Goal: Task Accomplishment & Management: Use online tool/utility

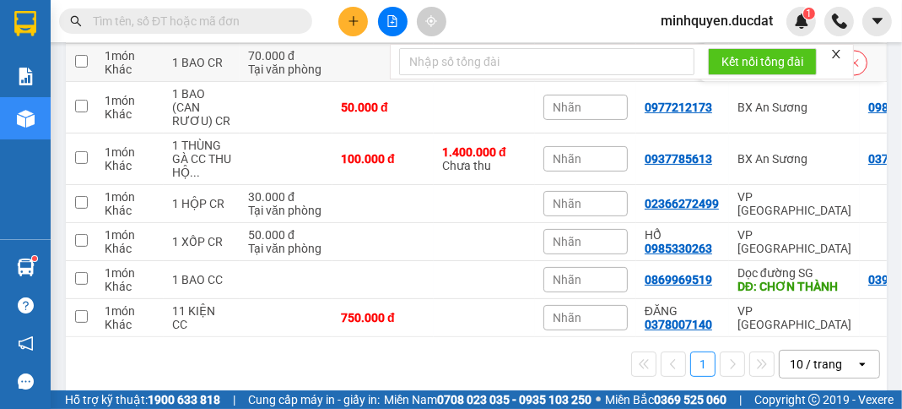
scroll to position [338, 0]
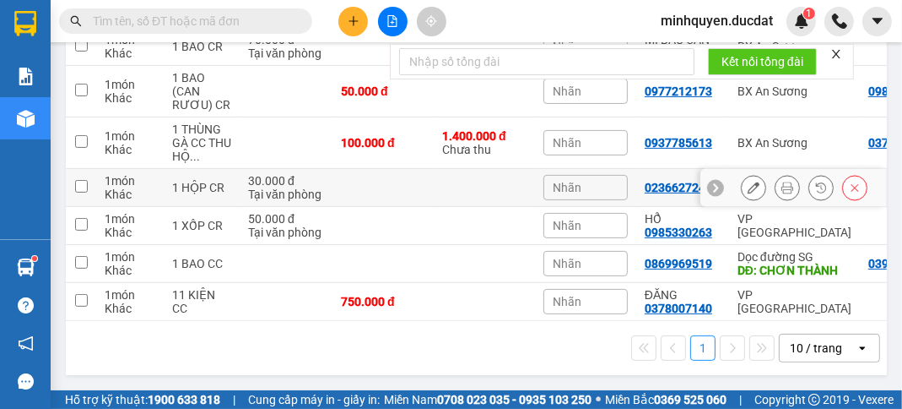
click at [295, 187] on div "Tại văn phòng" at bounding box center [286, 194] width 76 height 14
checkbox input "true"
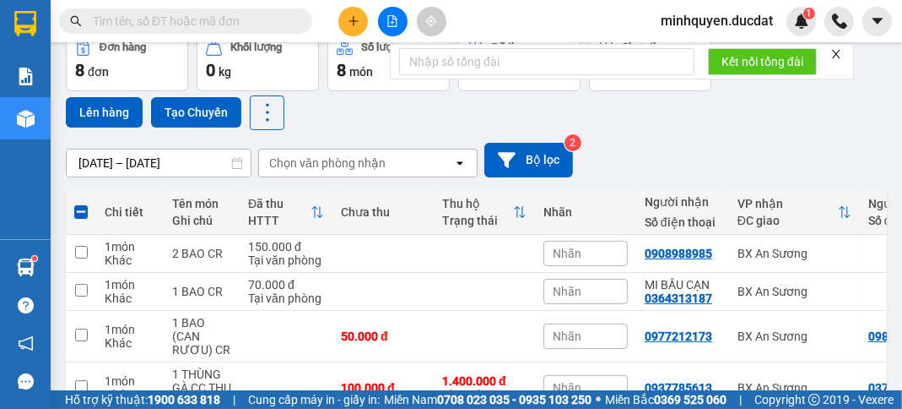
scroll to position [0, 0]
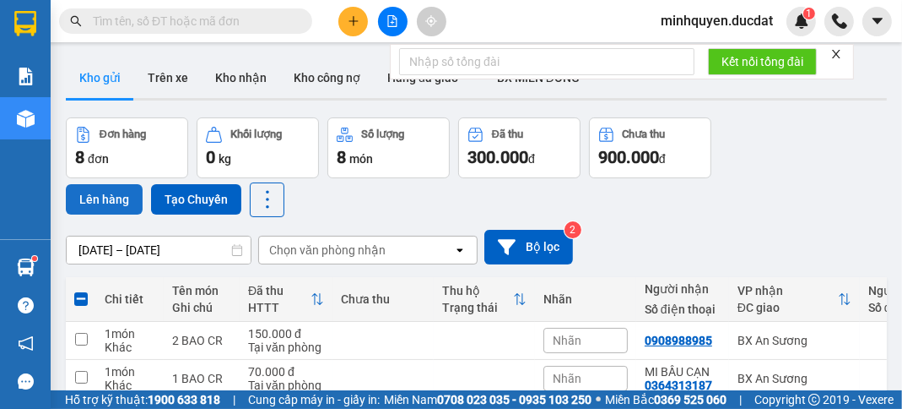
click at [111, 203] on button "Lên hàng" at bounding box center [104, 199] width 77 height 30
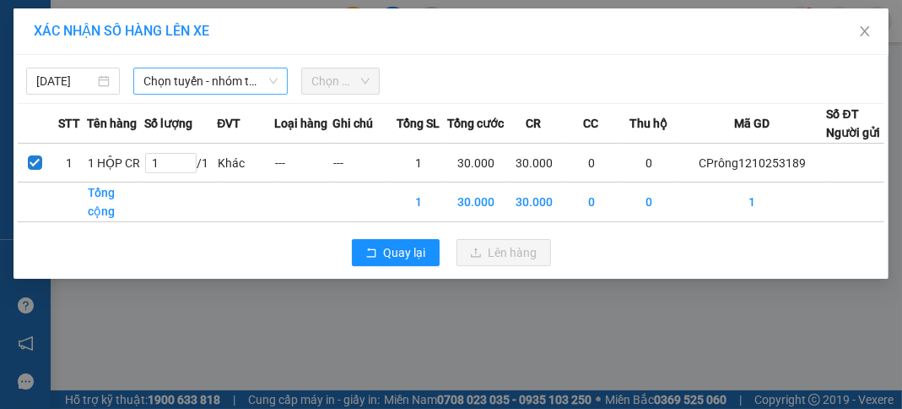
click at [241, 79] on span "Chọn tuyến - nhóm tuyến" at bounding box center [211, 80] width 134 height 25
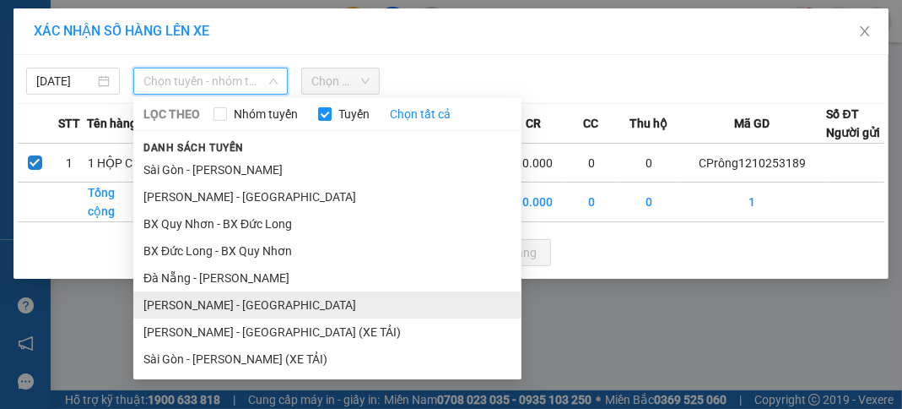
click at [236, 305] on li "[PERSON_NAME] - [GEOGRAPHIC_DATA]" at bounding box center [327, 304] width 388 height 27
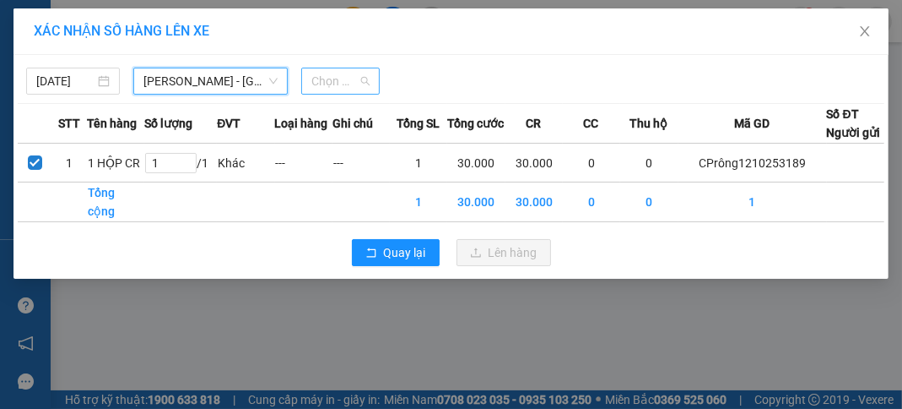
click at [355, 84] on span "Chọn chuyến" at bounding box center [341, 80] width 58 height 25
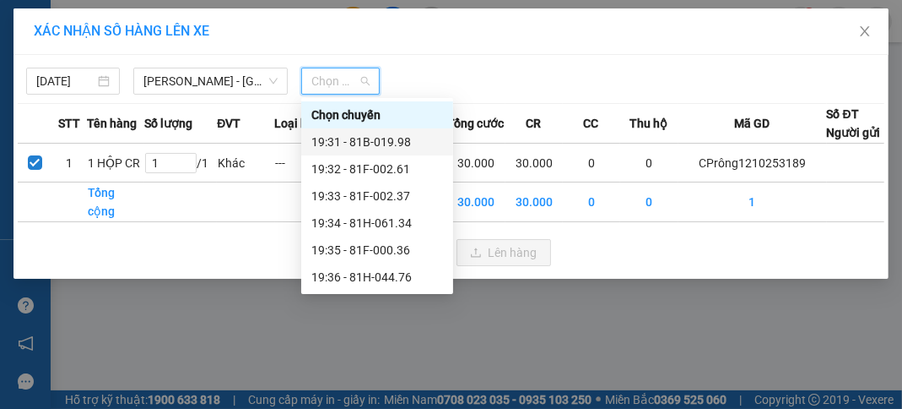
click at [373, 142] on div "19:31 - 81B-019.98" at bounding box center [378, 142] width 132 height 19
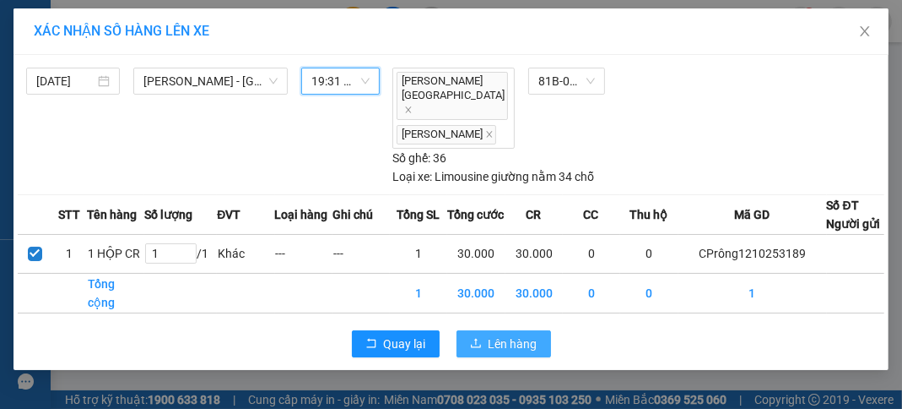
click at [516, 334] on span "Lên hàng" at bounding box center [513, 343] width 49 height 19
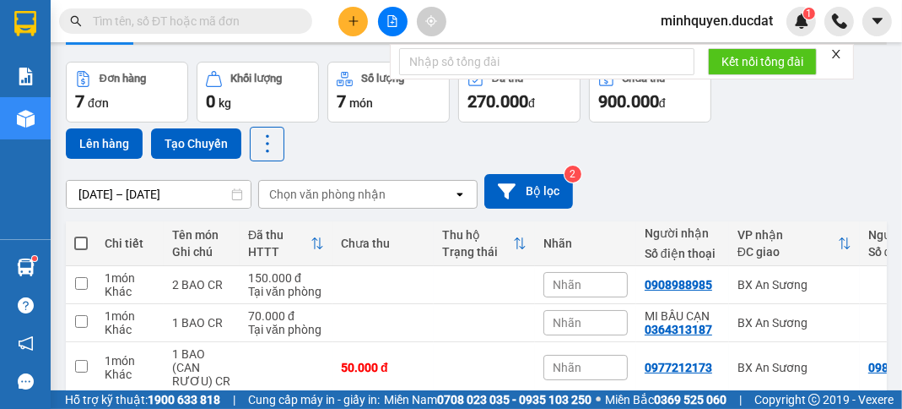
scroll to position [135, 0]
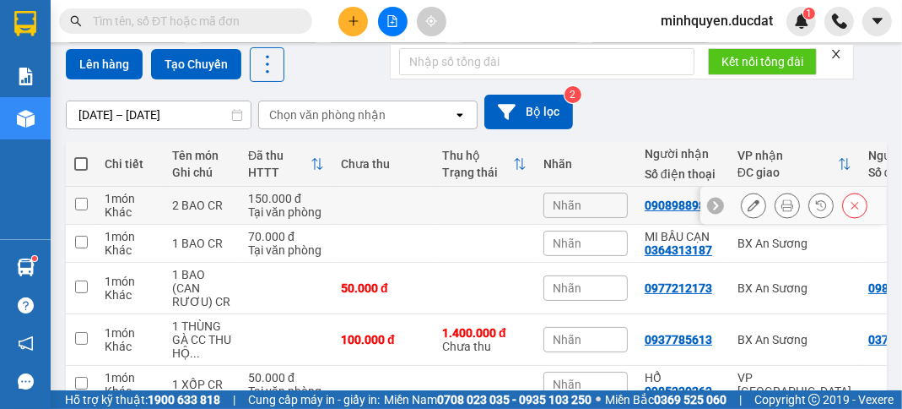
click at [432, 206] on td at bounding box center [383, 206] width 101 height 38
checkbox input "true"
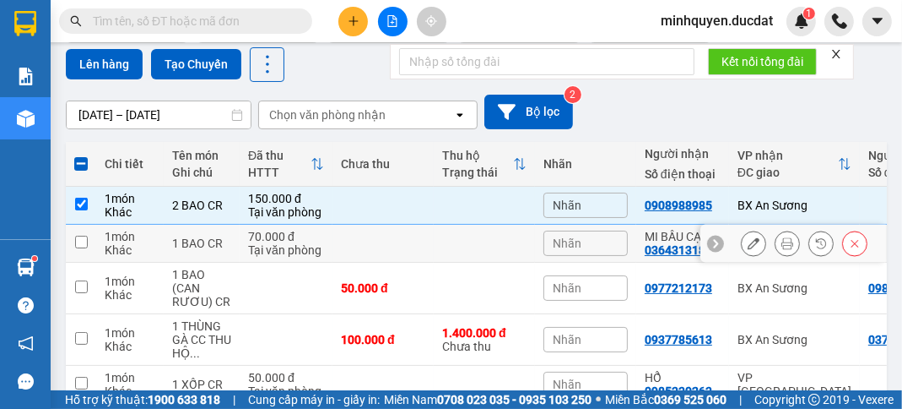
click at [318, 246] on div "Tại văn phòng" at bounding box center [286, 250] width 76 height 14
checkbox input "true"
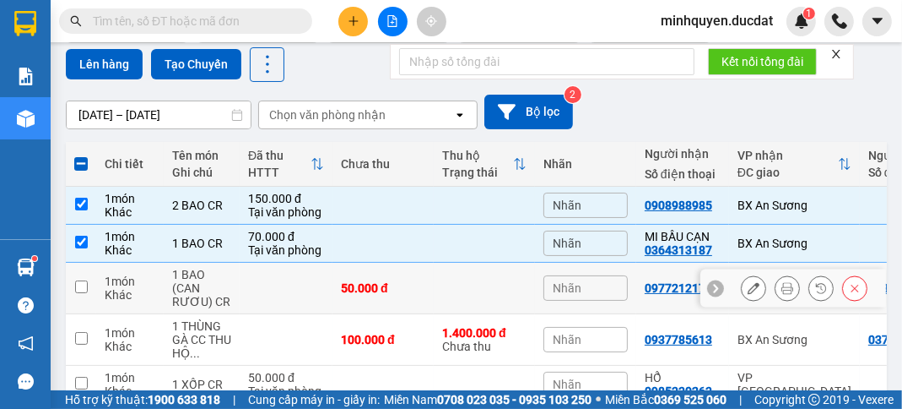
click at [405, 296] on td "50.000 đ" at bounding box center [383, 288] width 101 height 51
checkbox input "true"
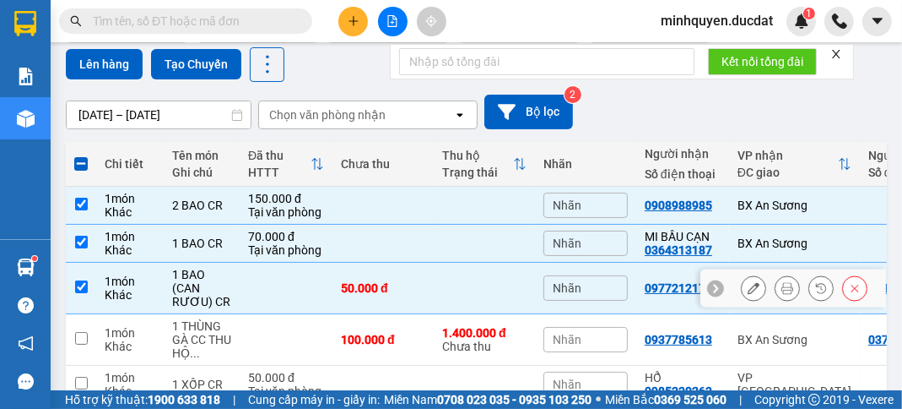
scroll to position [202, 0]
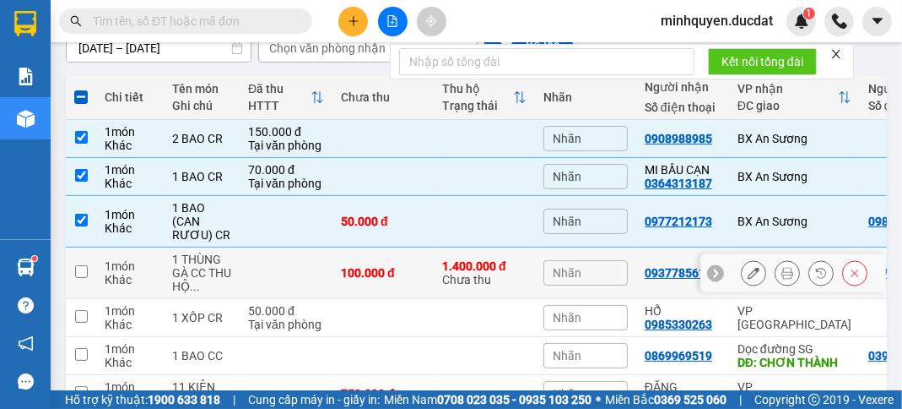
click at [379, 281] on td "100.000 đ" at bounding box center [383, 272] width 101 height 51
checkbox input "true"
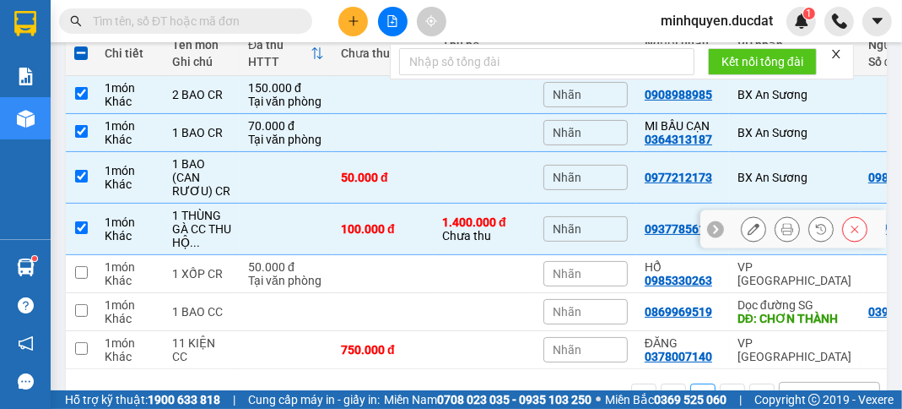
scroll to position [269, 0]
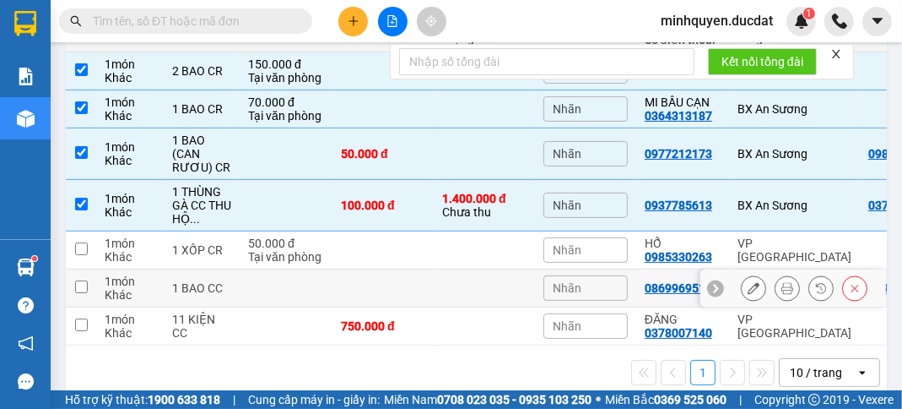
click at [404, 283] on td at bounding box center [383, 288] width 101 height 38
checkbox input "true"
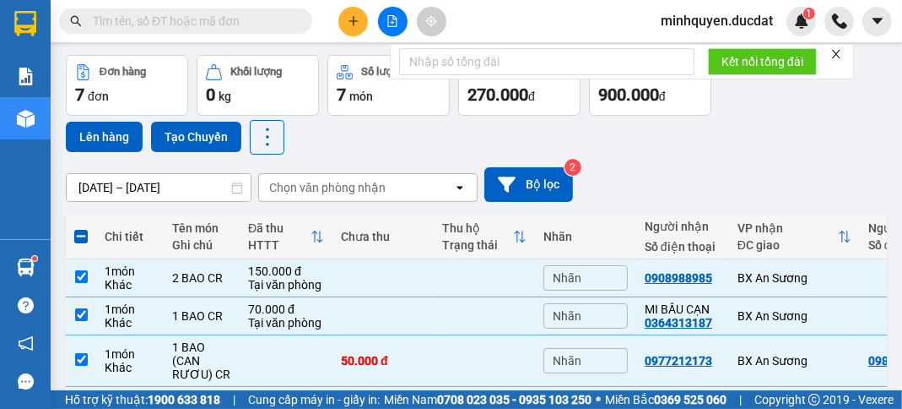
scroll to position [0, 0]
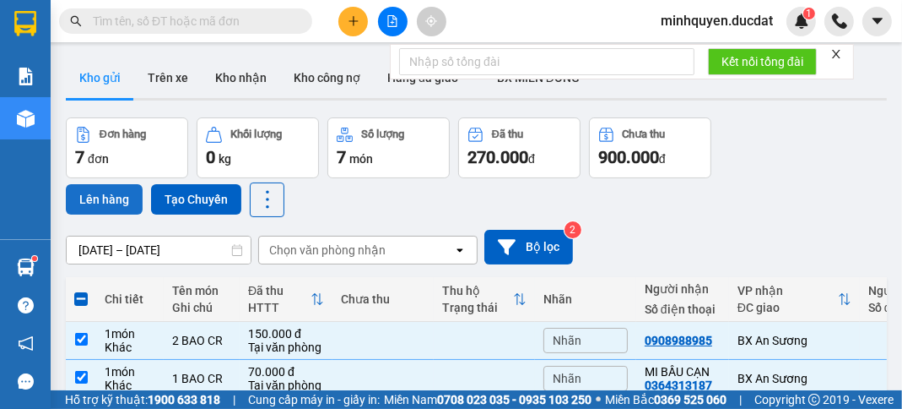
click at [122, 191] on button "Lên hàng" at bounding box center [104, 199] width 77 height 30
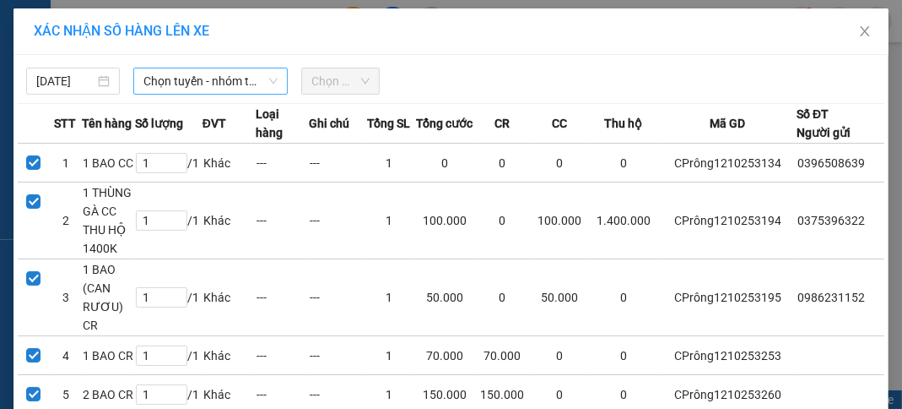
click at [219, 72] on span "Chọn tuyến - nhóm tuyến" at bounding box center [211, 80] width 134 height 25
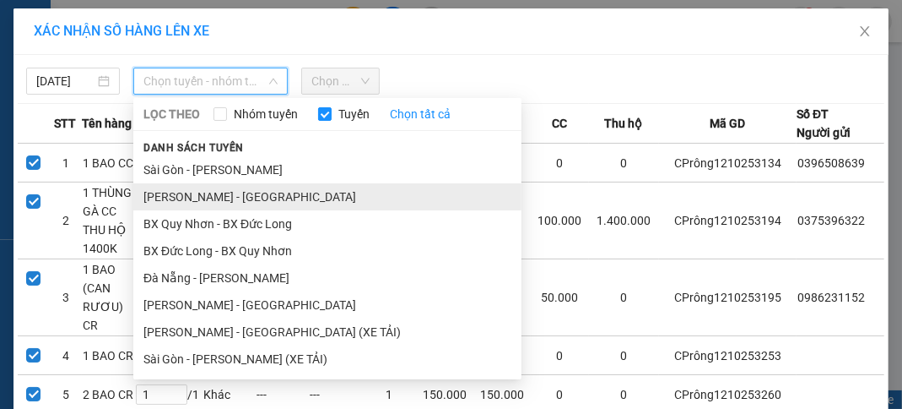
click at [229, 203] on li "[PERSON_NAME] - [GEOGRAPHIC_DATA]" at bounding box center [327, 196] width 388 height 27
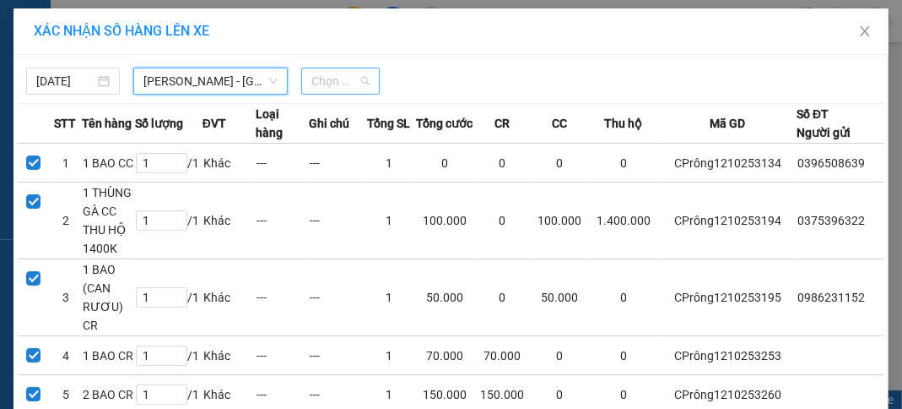
click at [355, 77] on span "Chọn chuyến" at bounding box center [341, 80] width 58 height 25
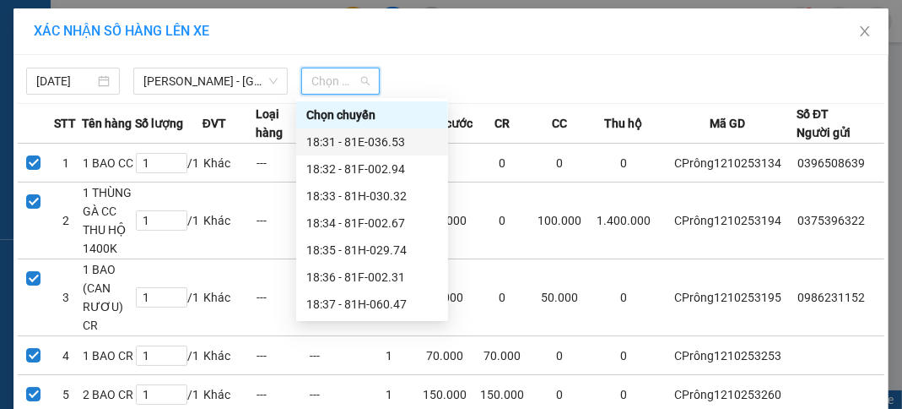
click at [382, 146] on div "18:31 - 81E-036.53" at bounding box center [372, 142] width 132 height 19
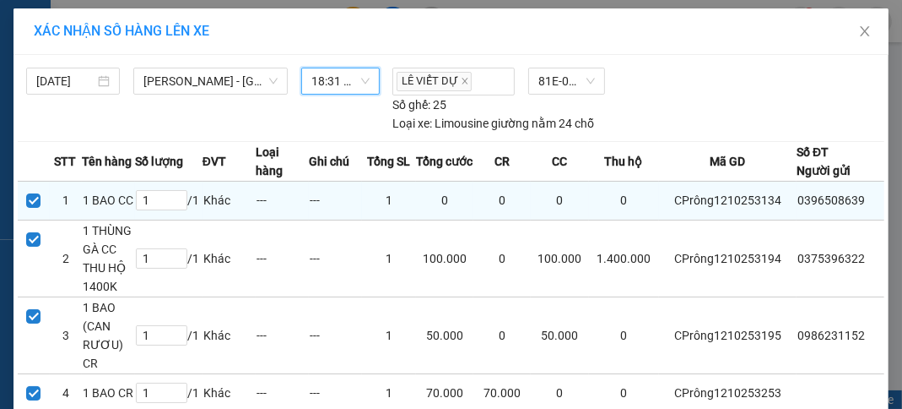
scroll to position [162, 0]
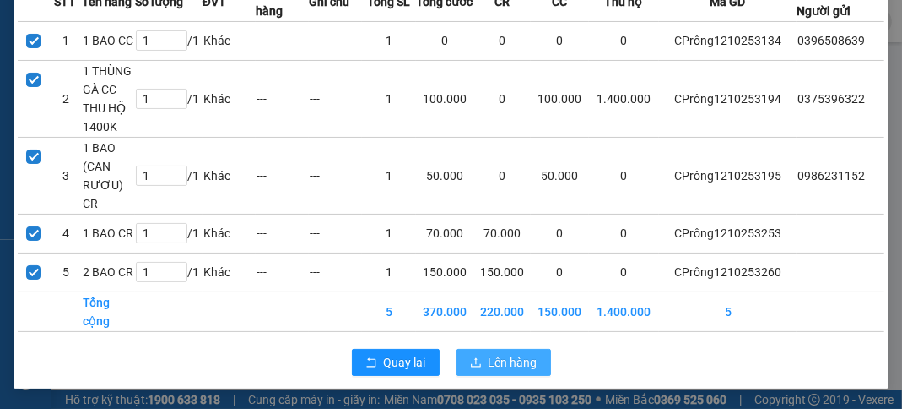
click at [496, 360] on span "Lên hàng" at bounding box center [513, 362] width 49 height 19
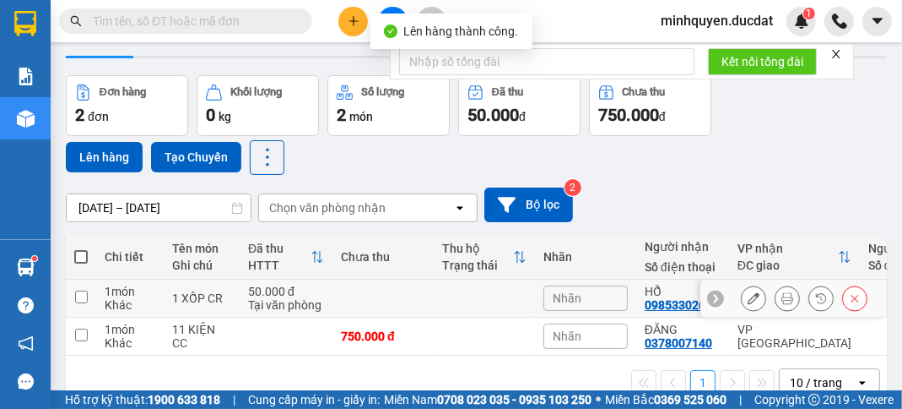
scroll to position [83, 0]
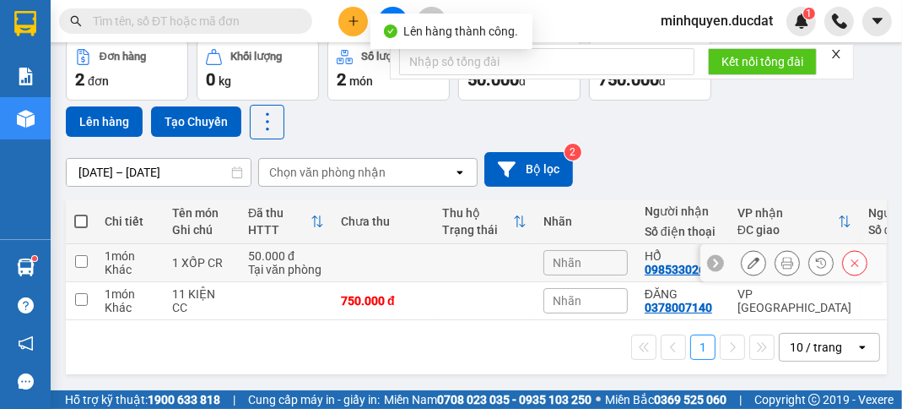
click at [278, 253] on div "50.000 đ" at bounding box center [286, 256] width 76 height 14
checkbox input "true"
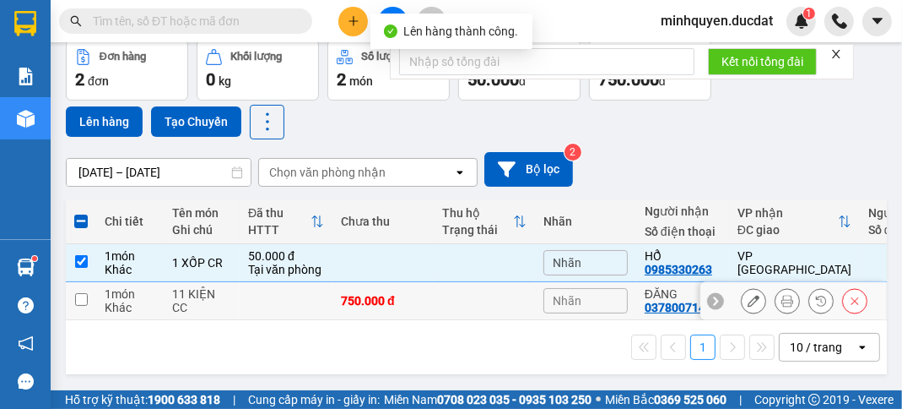
click at [176, 298] on div "11 KIỆN CC" at bounding box center [201, 300] width 59 height 27
checkbox input "true"
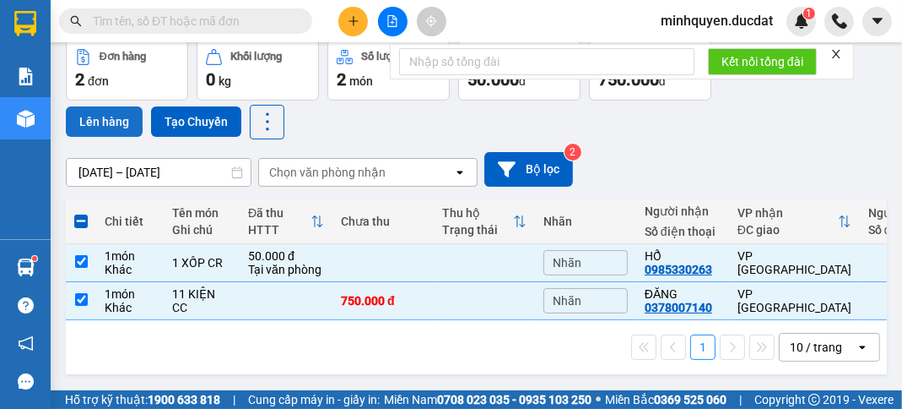
click at [101, 111] on button "Lên hàng" at bounding box center [104, 121] width 77 height 30
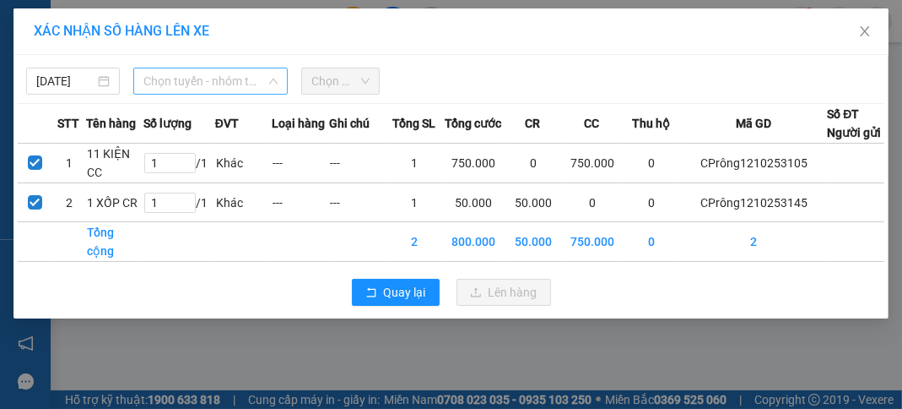
click at [229, 80] on span "Chọn tuyến - nhóm tuyến" at bounding box center [211, 80] width 134 height 25
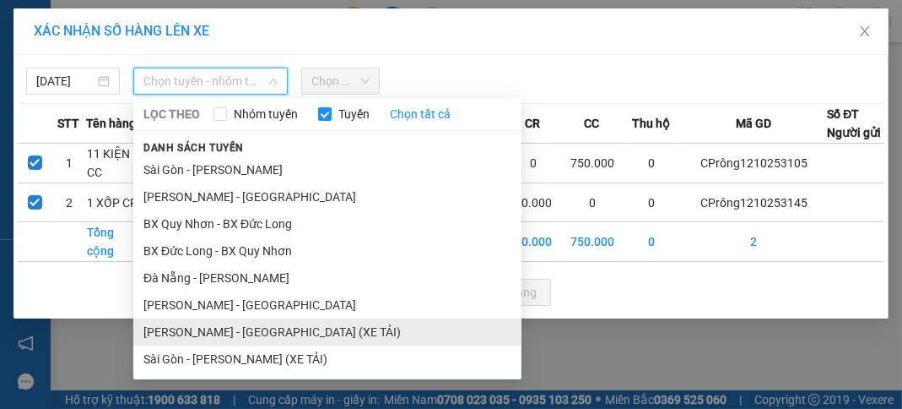
click at [274, 340] on li "[PERSON_NAME] - [GEOGRAPHIC_DATA] (XE TẢI)" at bounding box center [327, 331] width 388 height 27
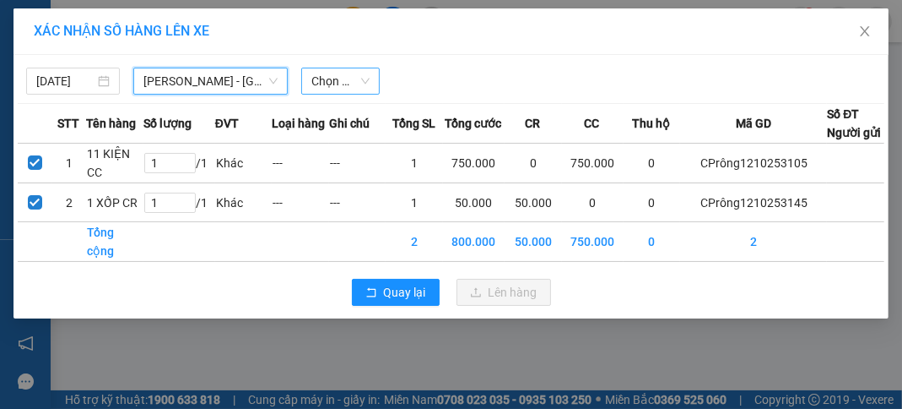
click at [343, 77] on span "Chọn chuyến" at bounding box center [341, 80] width 58 height 25
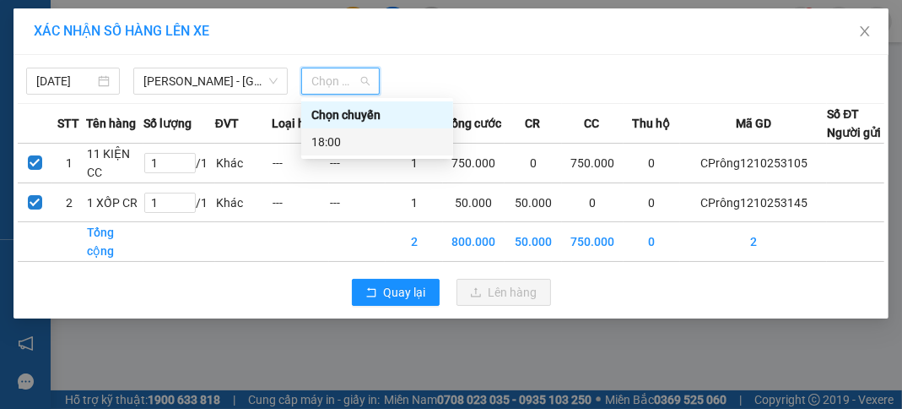
click at [382, 145] on div "18:00" at bounding box center [378, 142] width 132 height 19
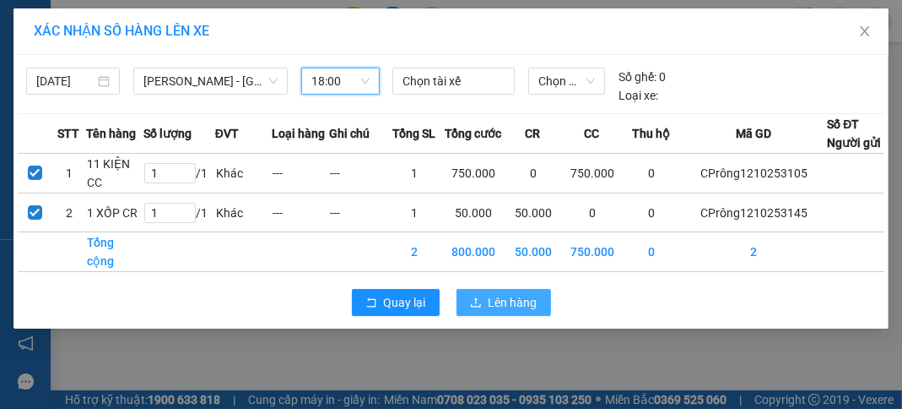
click at [511, 312] on span "Lên hàng" at bounding box center [513, 302] width 49 height 19
